Goal: Information Seeking & Learning: Learn about a topic

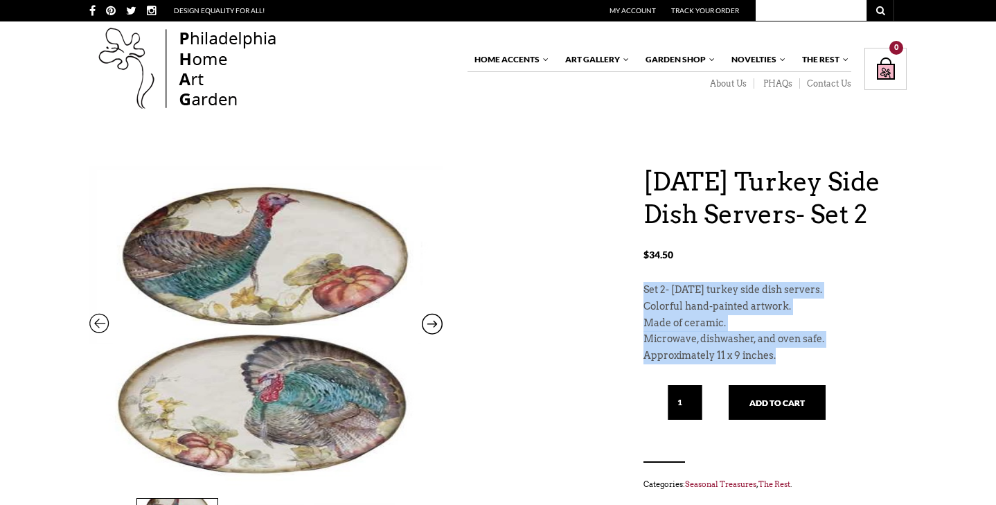
drag, startPoint x: 640, startPoint y: 317, endPoint x: 784, endPoint y: 383, distance: 157.8
click at [784, 383] on div "[DATE] Turkey Side Dish Servers- Set 2 $ 34.50 [DATE] Turkey Side Dish Servers-…" at bounding box center [498, 387] width 818 height 442
copy div "Set 2- [DATE] turkey side dish servers. Colorful hand-painted artwork. Made of …"
drag, startPoint x: 651, startPoint y: 178, endPoint x: 764, endPoint y: 244, distance: 131.3
click at [764, 231] on h1 "[DATE] Turkey Side Dish Servers- Set 2" at bounding box center [775, 198] width 263 height 65
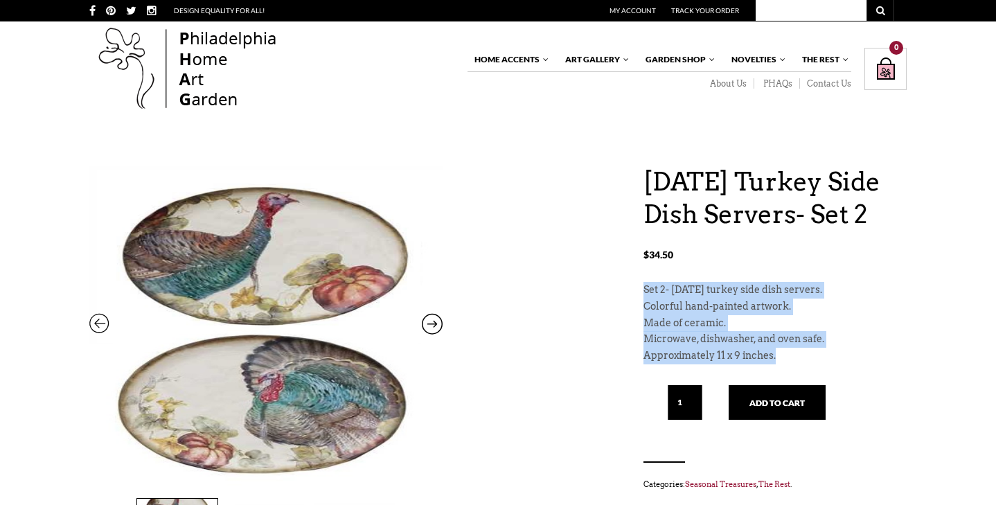
copy h1 "[DATE] Turkey Side Dish Servers- Set 2"
drag, startPoint x: 639, startPoint y: 310, endPoint x: 775, endPoint y: 389, distance: 157.1
click at [775, 389] on div "[DATE] Turkey Side Dish Servers- Set 2 $ 34.50 [DATE] Turkey Side Dish Servers-…" at bounding box center [498, 387] width 818 height 442
copy div "Set 2- [DATE] turkey side dish servers. Colorful hand-painted artwork. Made of …"
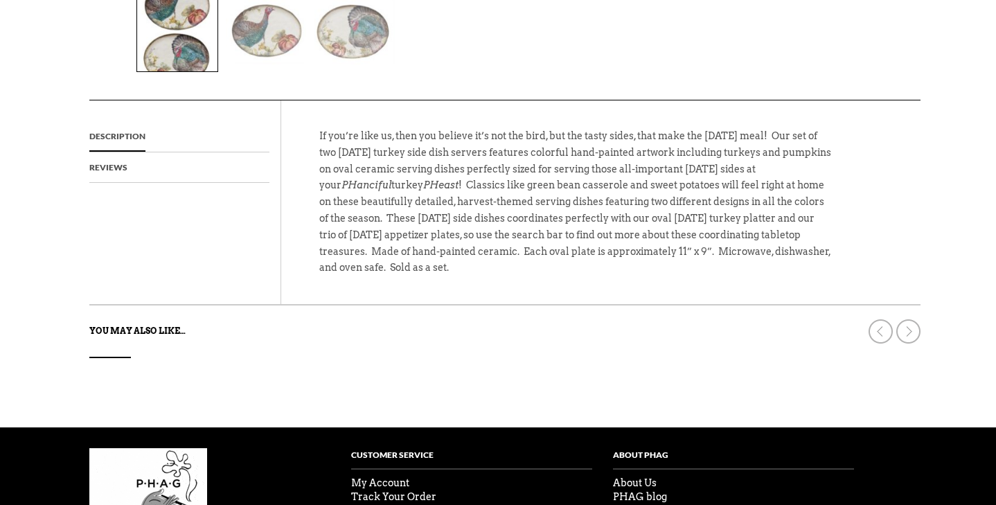
scroll to position [498, 0]
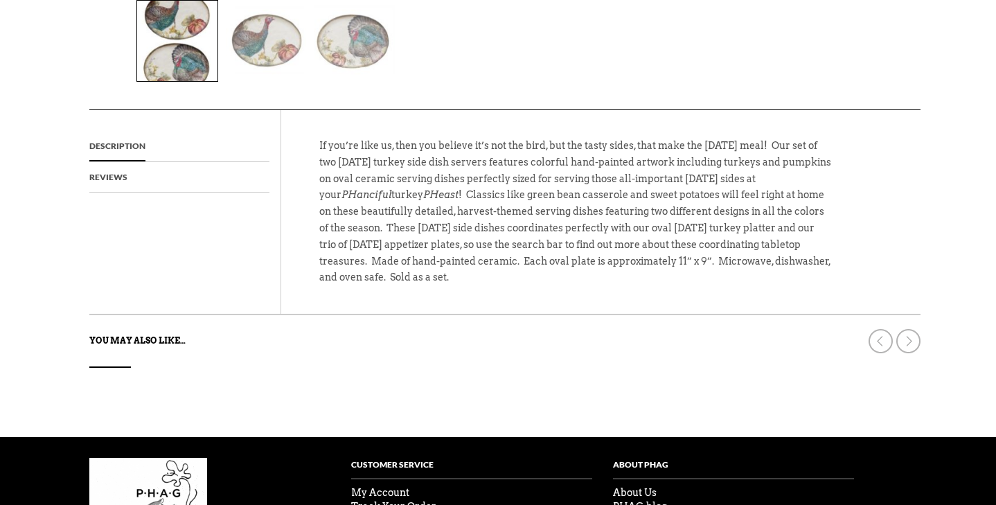
drag, startPoint x: 320, startPoint y: 143, endPoint x: 591, endPoint y: 276, distance: 301.5
click at [591, 276] on p "If you’re like us, then you believe it’s not the bird, but the tasty sides, tha…" at bounding box center [575, 219] width 513 height 162
copy p "If you’re like us, then you believe it’s not the bird, but the tasty sides, tha…"
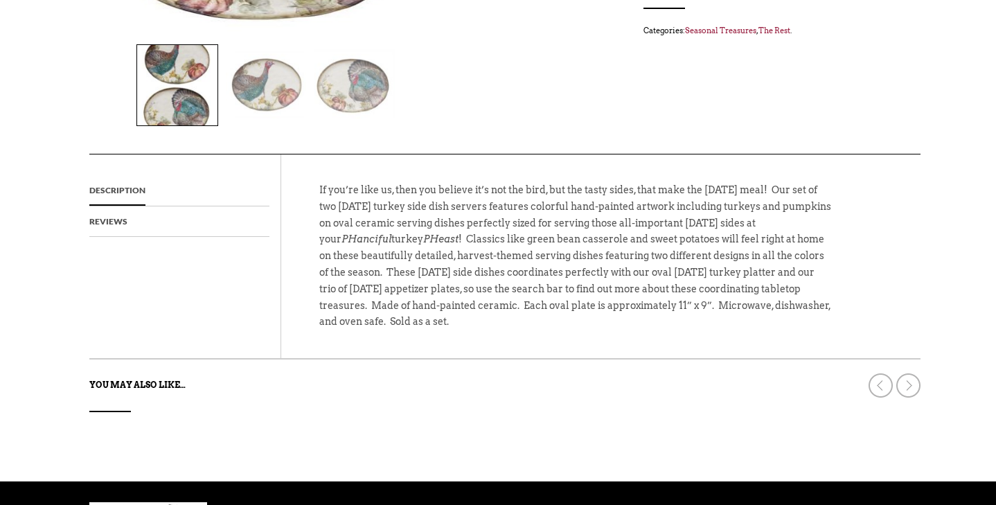
click at [815, 158] on div "If you’re like us, then you believe it’s not the bird, but the tasty sides, tha…" at bounding box center [562, 256] width 540 height 204
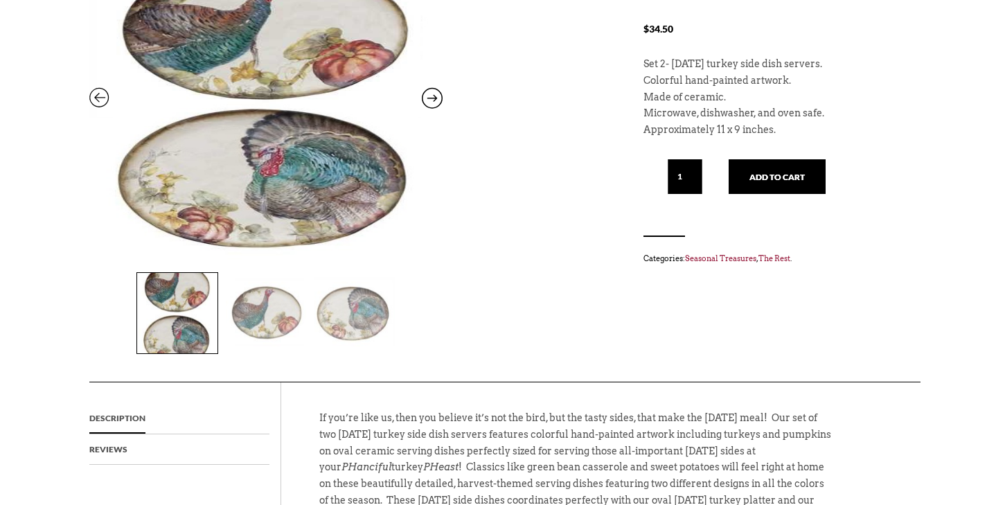
scroll to position [97, 0]
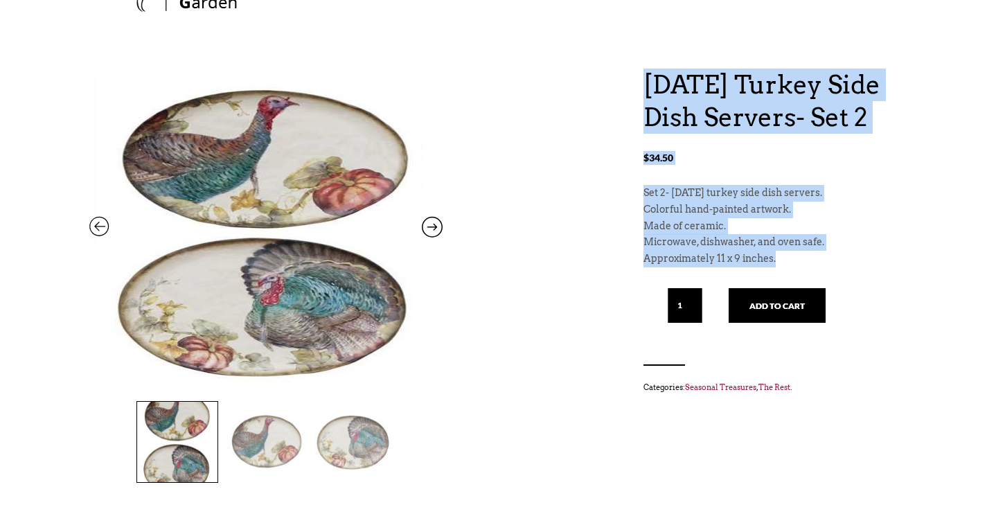
drag, startPoint x: 642, startPoint y: 73, endPoint x: 813, endPoint y: 298, distance: 282.3
click at [813, 298] on div "[DATE] Turkey Side Dish Servers- Set 2 $ 34.50 [DATE] Turkey Side Dish Servers-…" at bounding box center [498, 290] width 818 height 442
copy div "[DATE] Turkey Side Dish Servers- Set 2 $ 34.50 Set 2- [DATE] turkey side dish s…"
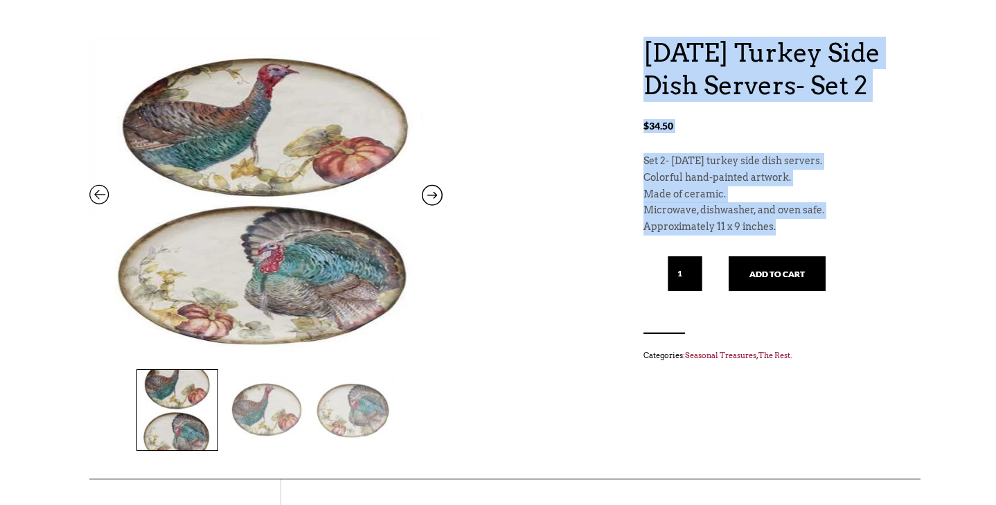
scroll to position [118, 0]
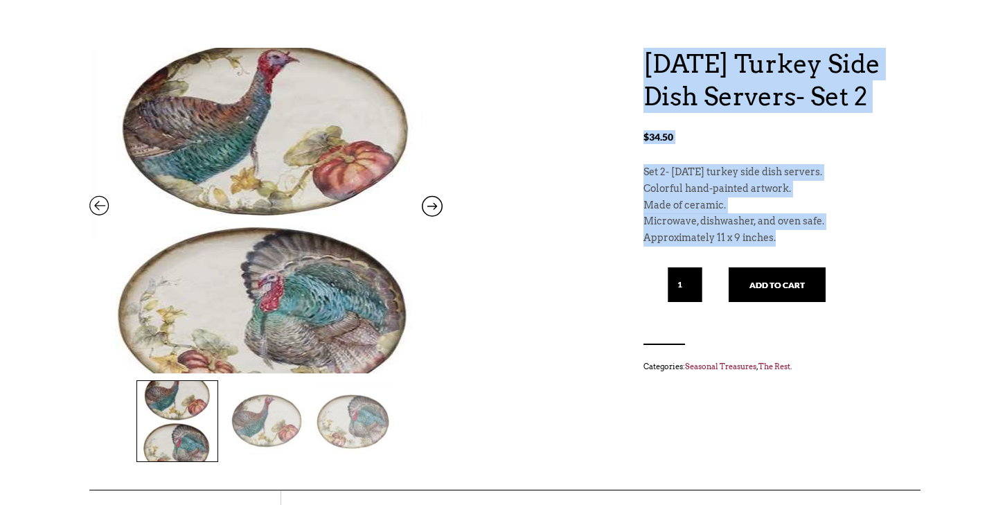
click at [276, 176] on img at bounding box center [265, 219] width 353 height 407
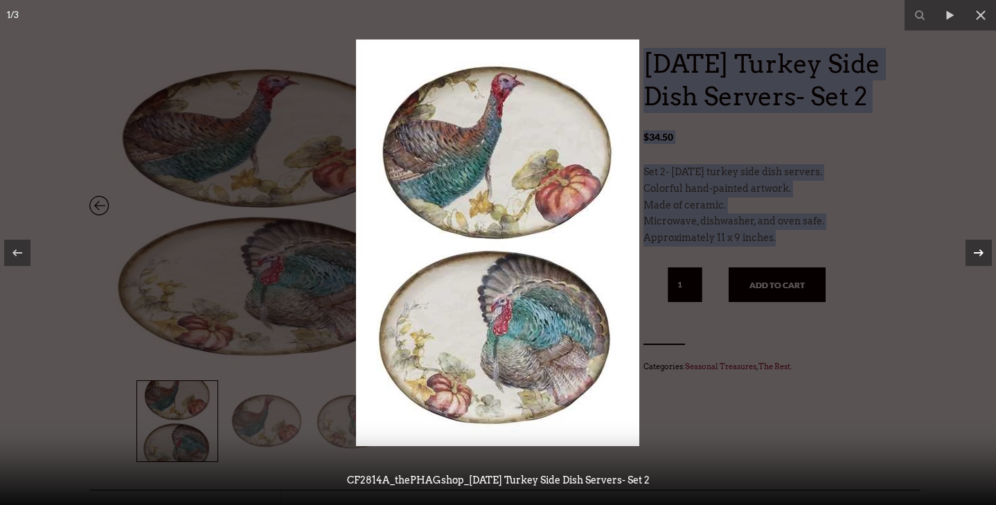
click at [980, 245] on icon at bounding box center [979, 253] width 17 height 17
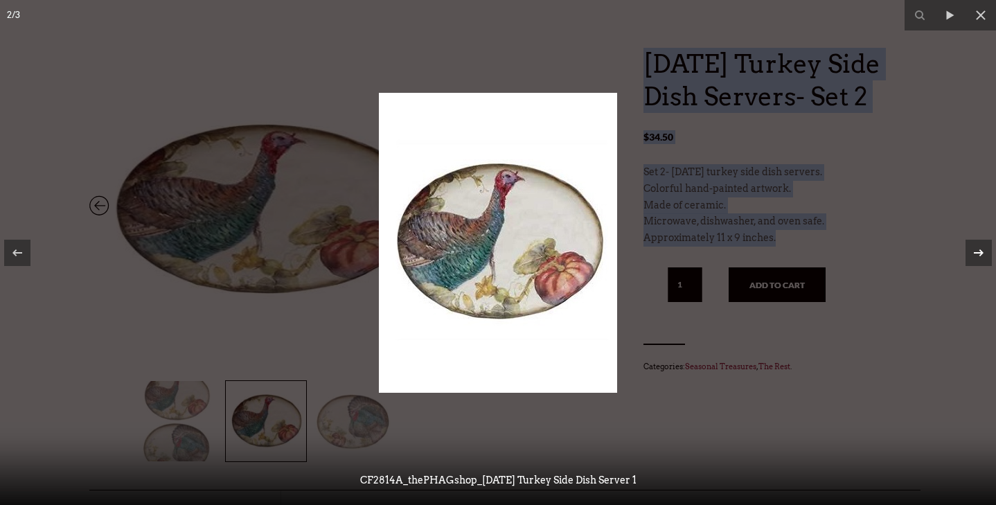
click at [978, 255] on icon at bounding box center [979, 253] width 17 height 17
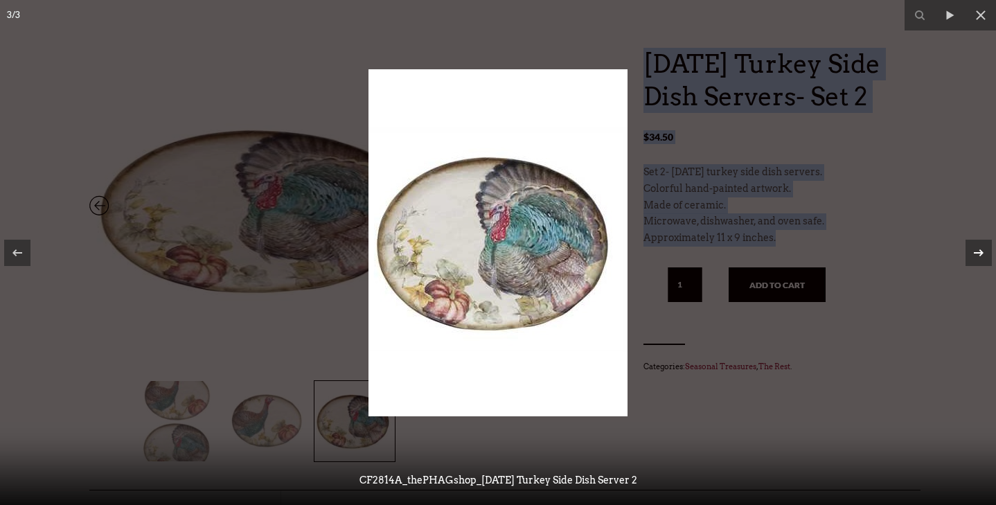
click at [978, 255] on icon at bounding box center [979, 253] width 17 height 17
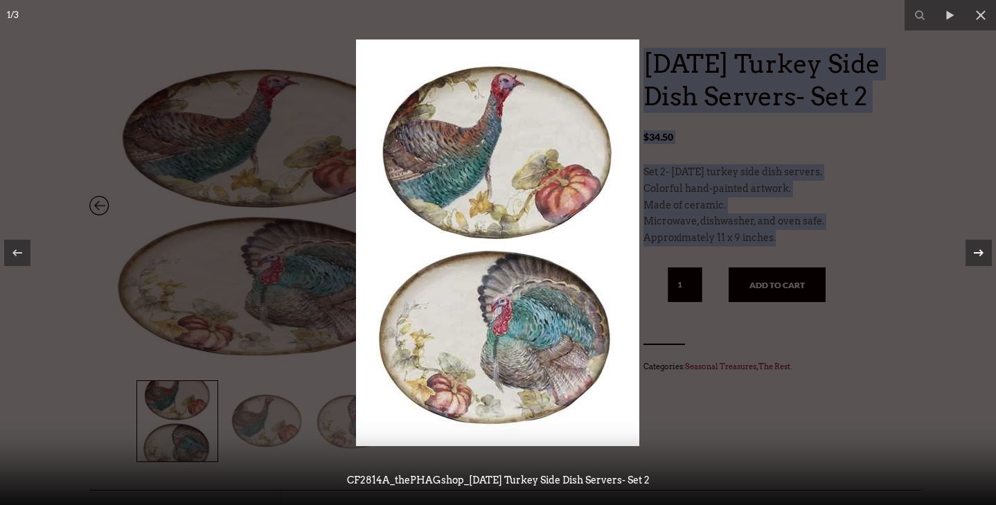
click at [980, 247] on icon at bounding box center [979, 253] width 17 height 17
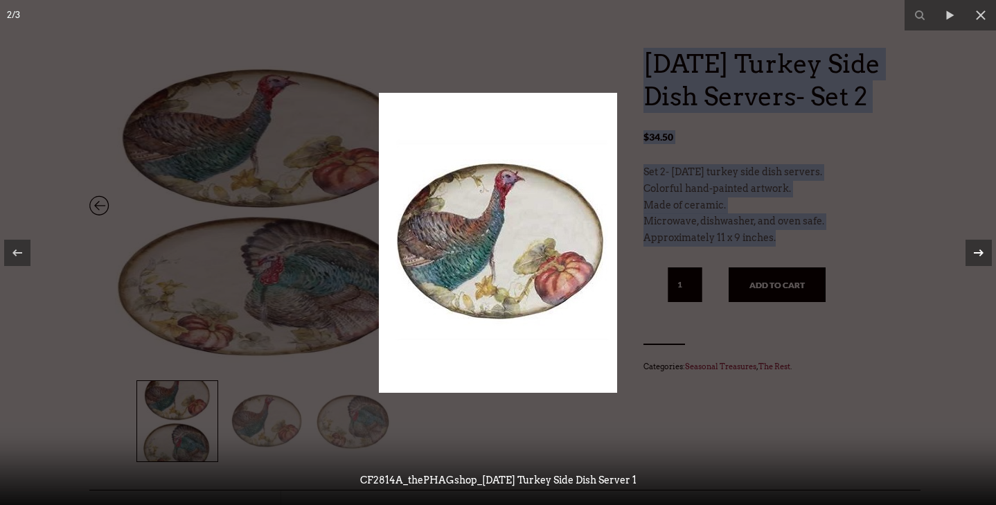
click at [980, 247] on icon at bounding box center [979, 253] width 17 height 17
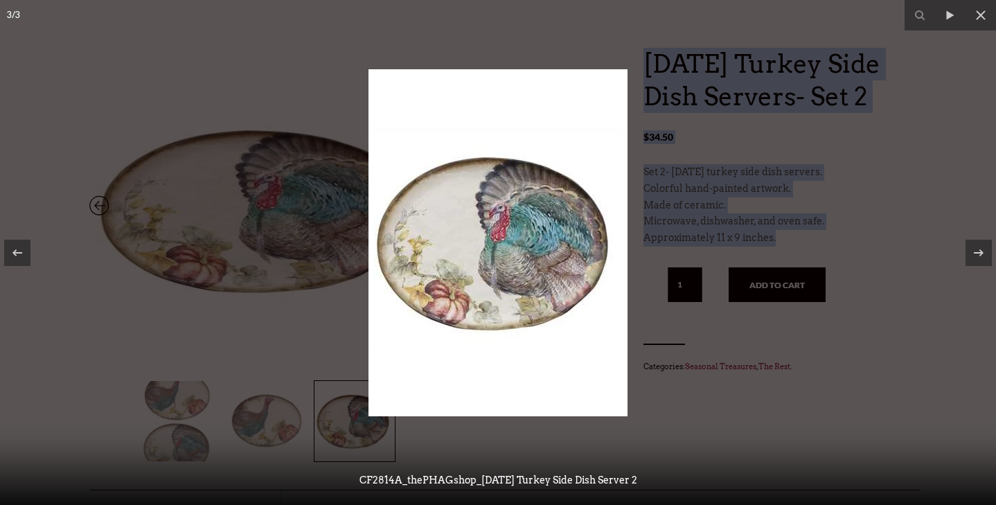
click at [755, 402] on div at bounding box center [498, 252] width 996 height 505
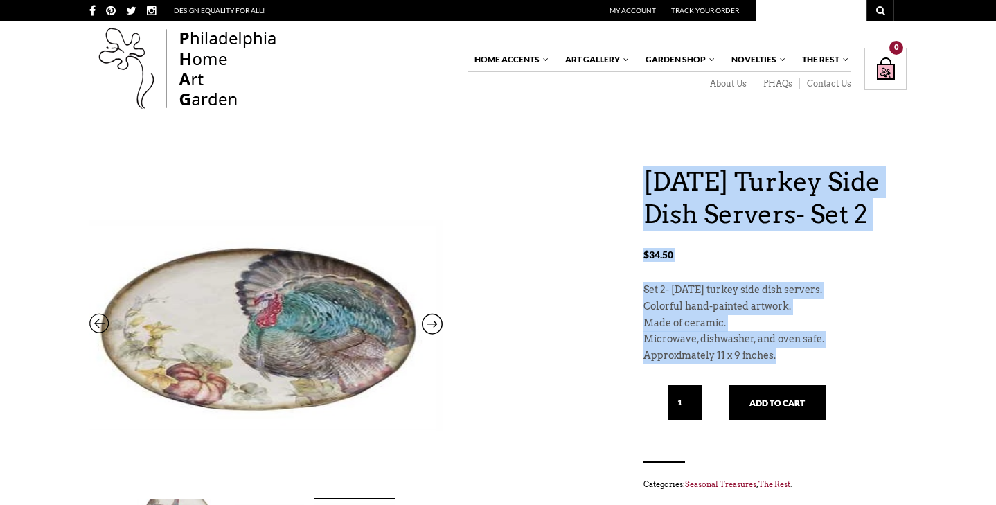
scroll to position [0, 0]
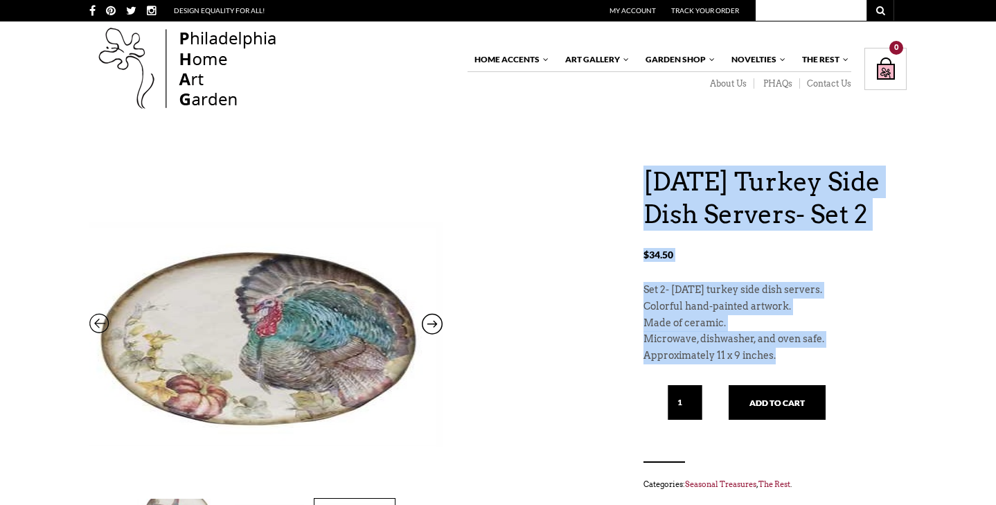
click at [370, 182] on img at bounding box center [265, 337] width 353 height 347
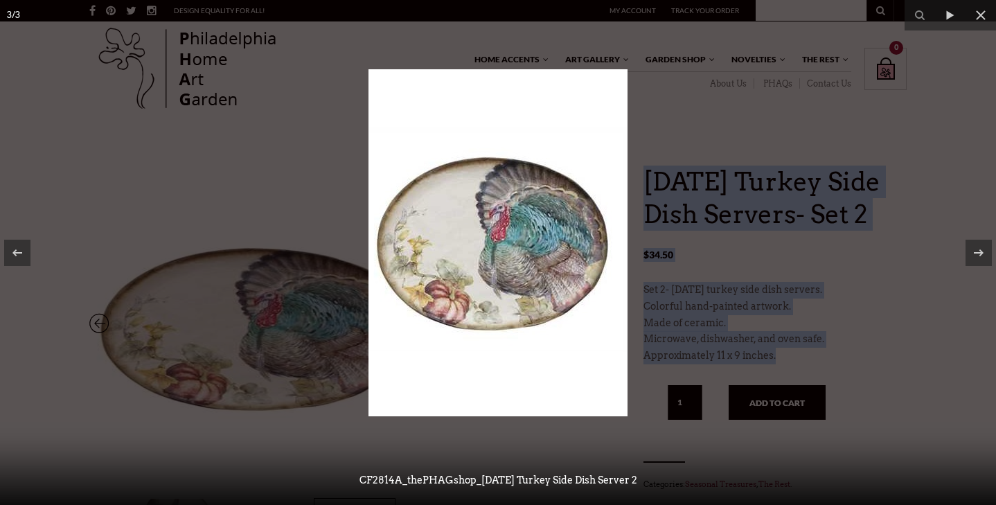
click at [130, 134] on div at bounding box center [498, 252] width 996 height 505
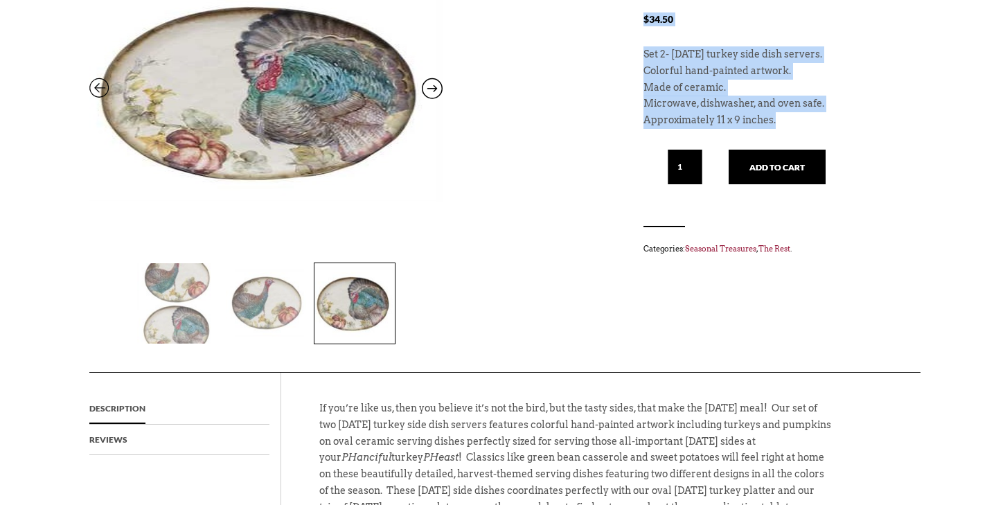
scroll to position [233, 0]
